Goal: Check status: Check status

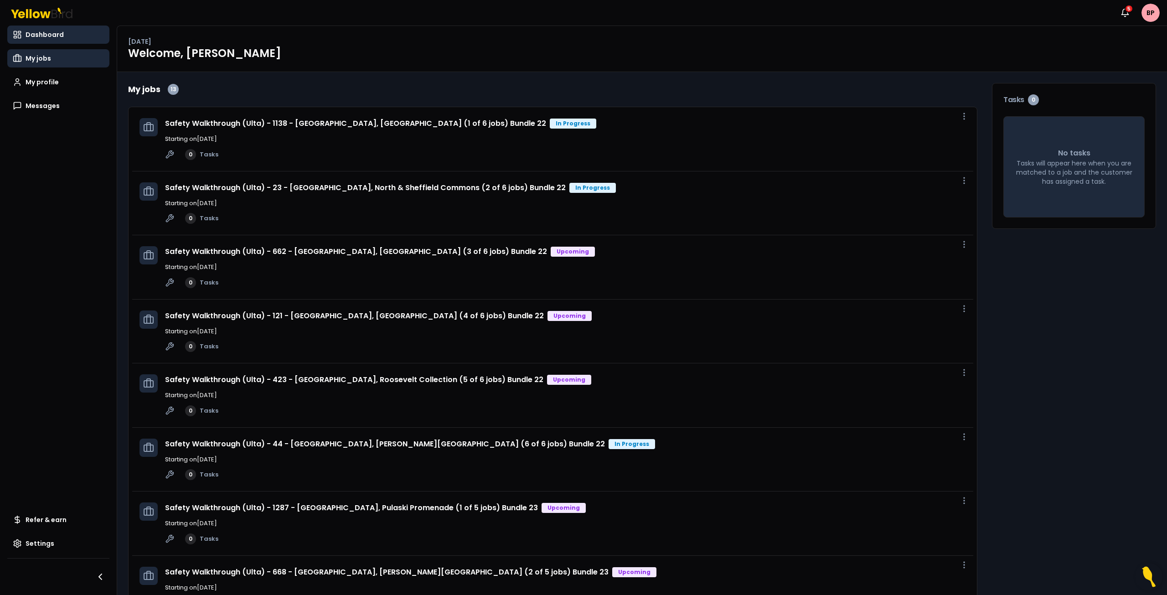
click at [45, 56] on span "My jobs" at bounding box center [39, 58] width 26 height 9
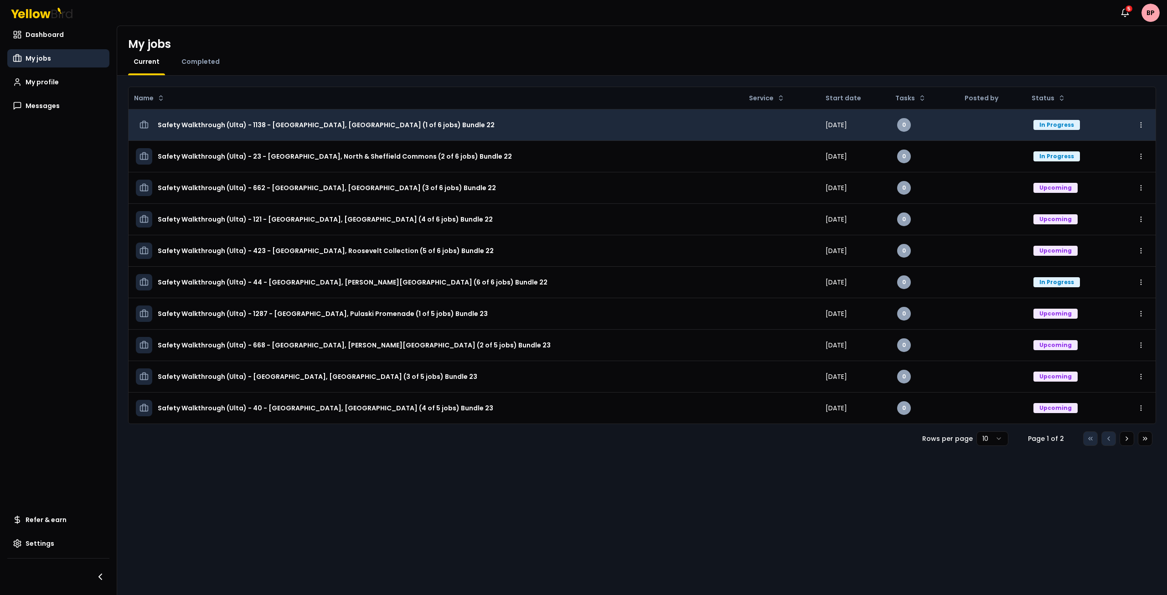
click at [1033, 126] on div "In Progress" at bounding box center [1056, 125] width 46 height 10
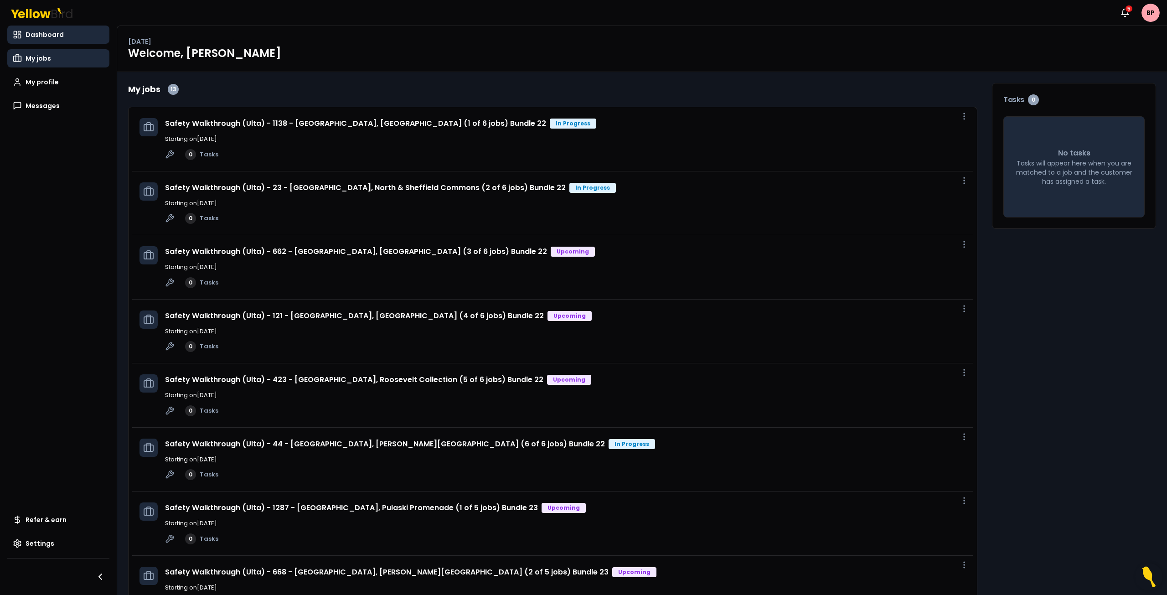
click at [49, 57] on span "My jobs" at bounding box center [39, 58] width 26 height 9
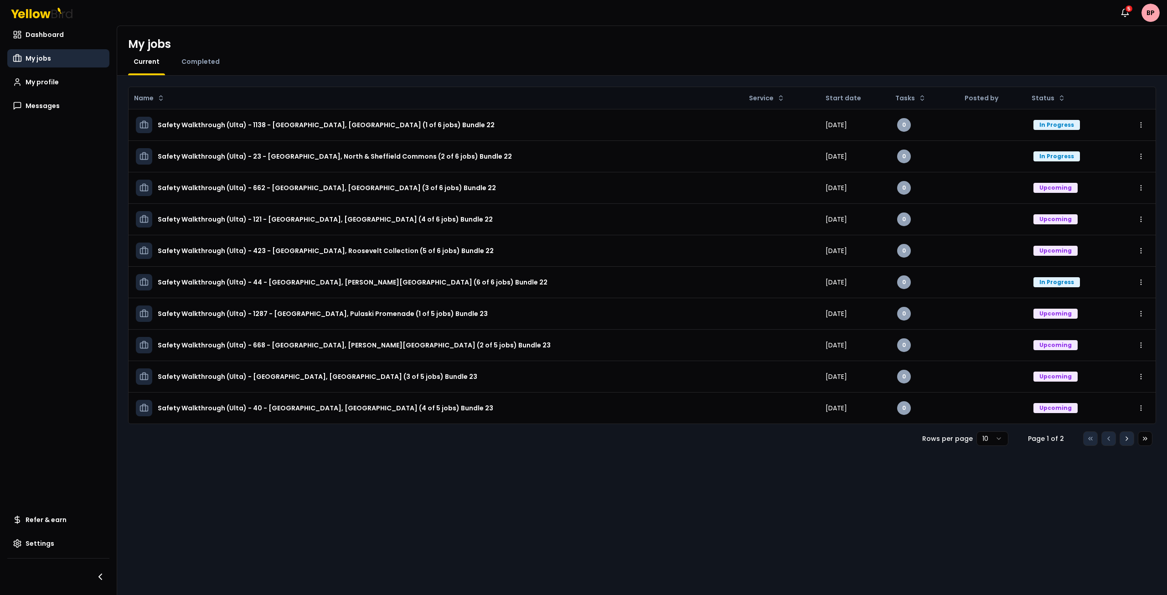
click at [1124, 436] on icon at bounding box center [1126, 438] width 7 height 7
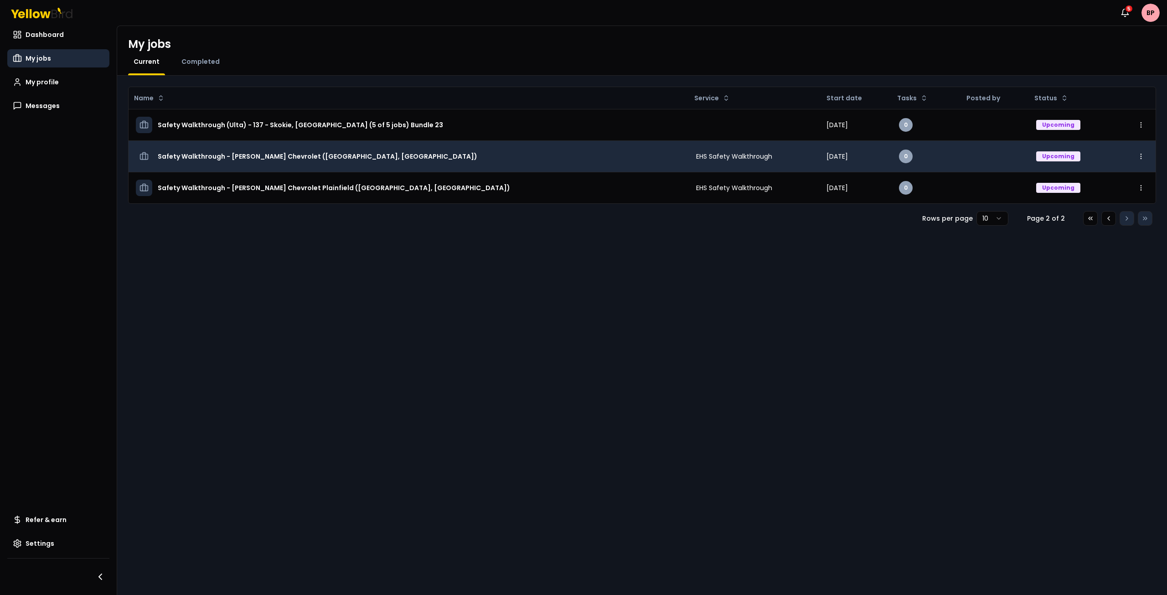
click at [255, 154] on h3 "Safety Walkthrough - [PERSON_NAME] Chevrolet ([GEOGRAPHIC_DATA], [GEOGRAPHIC_DA…" at bounding box center [317, 156] width 319 height 16
